Goal: Information Seeking & Learning: Learn about a topic

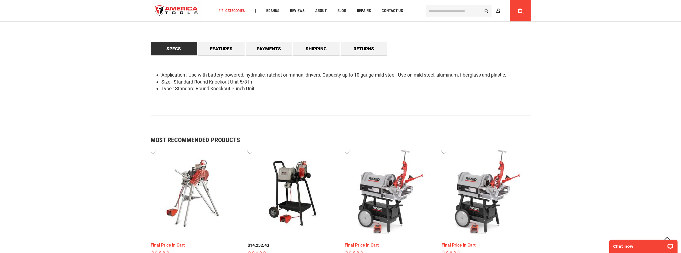
scroll to position [179, 0]
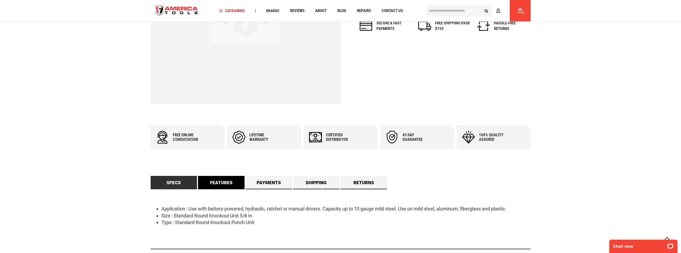
click at [216, 180] on link "Features" at bounding box center [221, 182] width 47 height 13
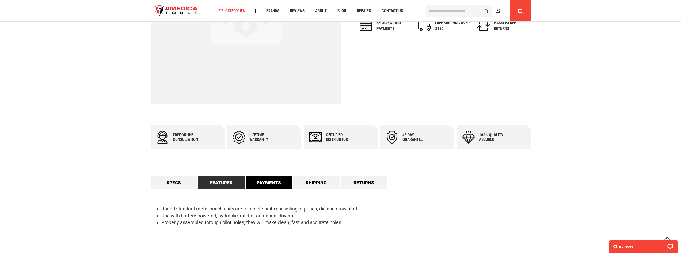
click at [267, 180] on link "Payments" at bounding box center [269, 182] width 47 height 13
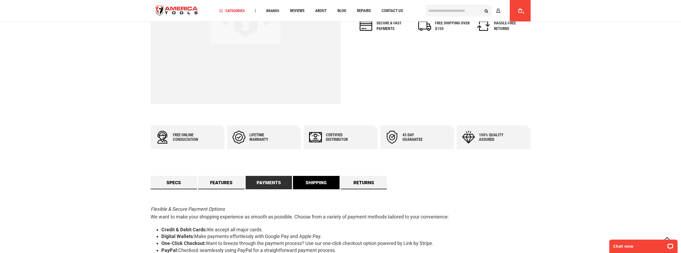
click at [315, 185] on link "Shipping" at bounding box center [316, 182] width 47 height 13
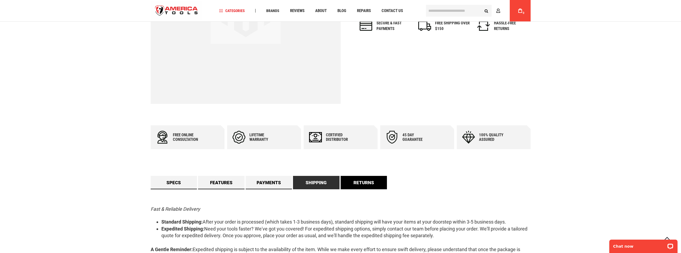
click at [357, 183] on link "Returns" at bounding box center [364, 182] width 47 height 13
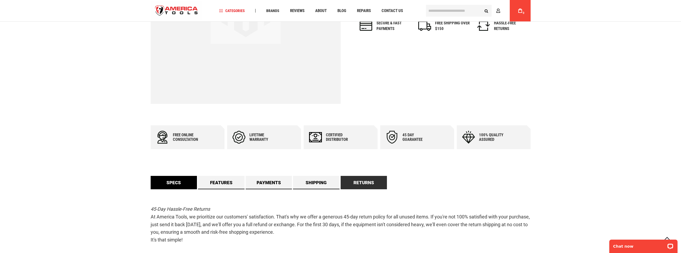
click at [180, 180] on link "Specs" at bounding box center [174, 182] width 47 height 13
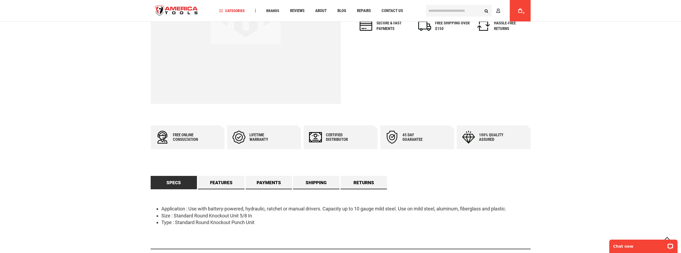
scroll to position [0, 0]
